Goal: Information Seeking & Learning: Learn about a topic

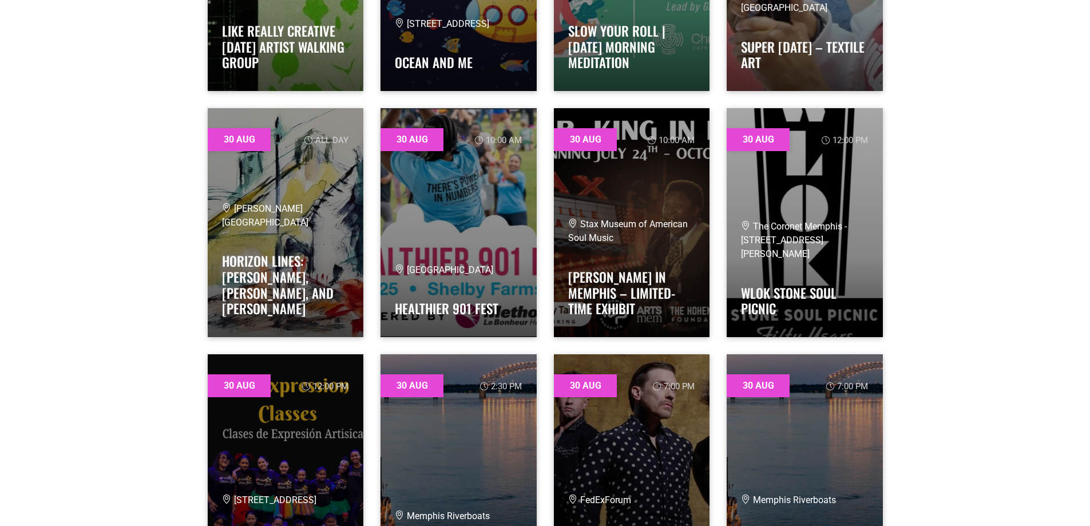
scroll to position [19025, 0]
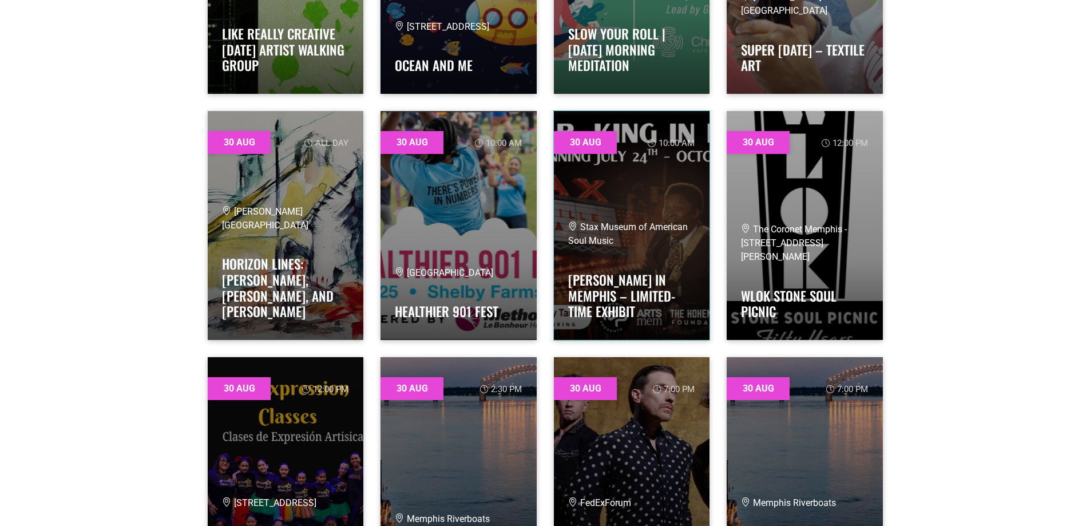
click at [621, 211] on link at bounding box center [632, 225] width 156 height 229
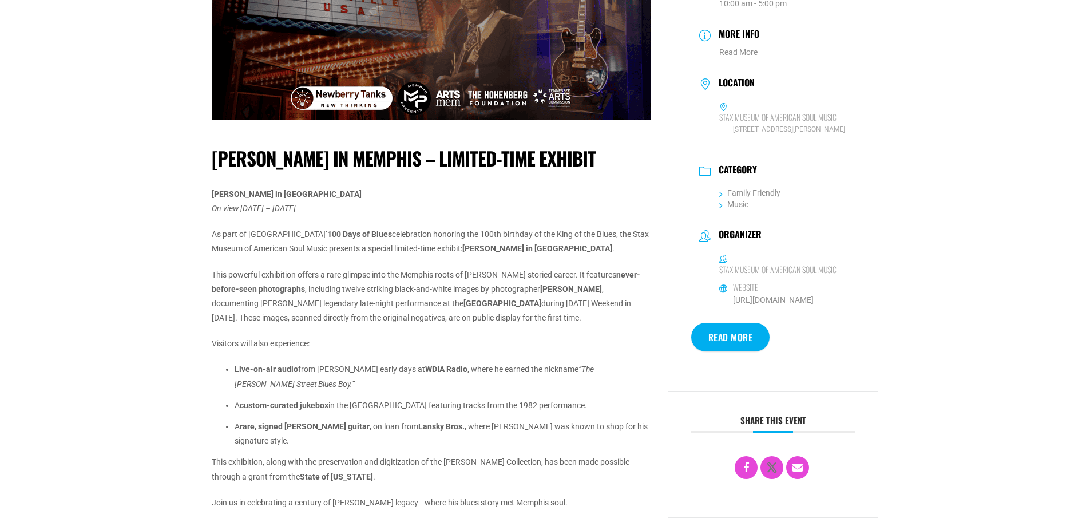
scroll to position [172, 0]
click at [786, 304] on link "https://staxmuseum.com/" at bounding box center [773, 299] width 81 height 9
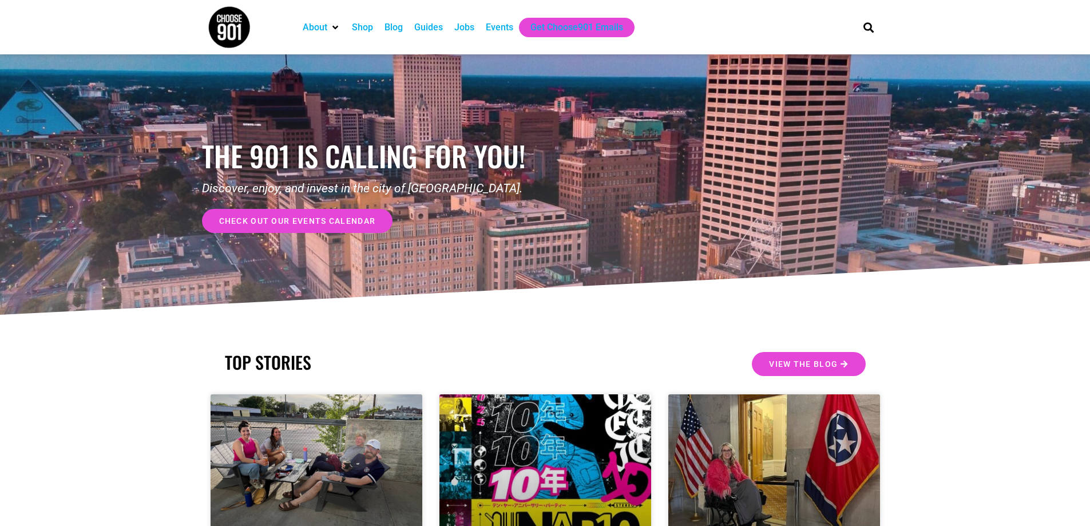
click at [285, 220] on span "check out our events calendar" at bounding box center [297, 221] width 157 height 8
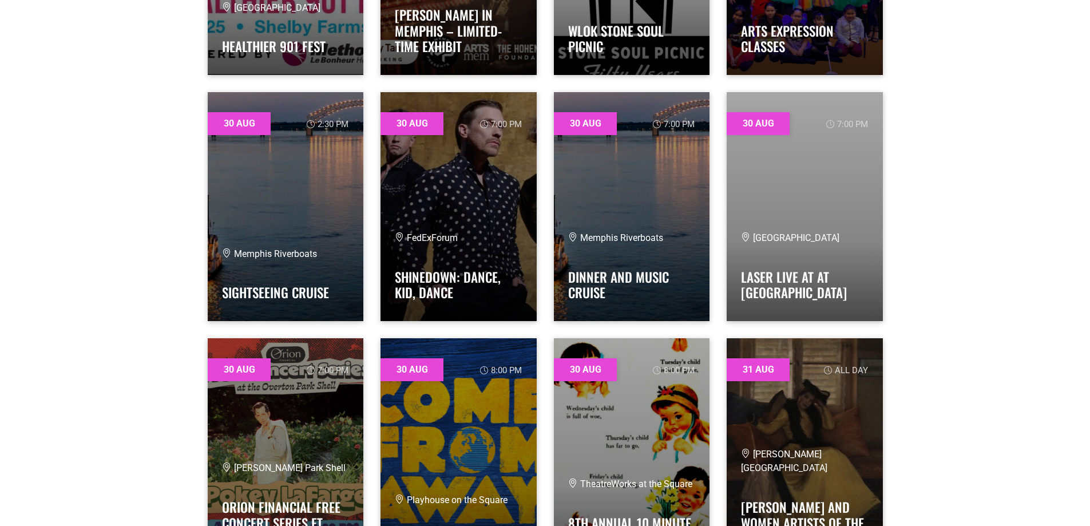
scroll to position [19277, 0]
